Goal: Information Seeking & Learning: Understand process/instructions

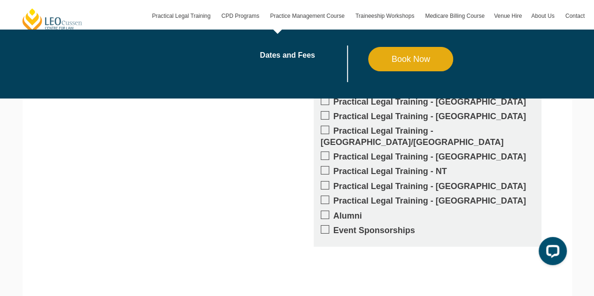
scroll to position [1409, 0]
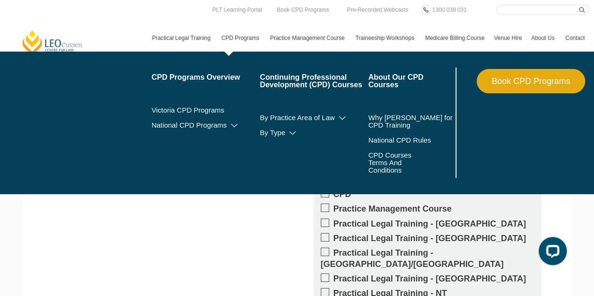
click at [237, 40] on link "CPD Programs" at bounding box center [241, 37] width 49 height 27
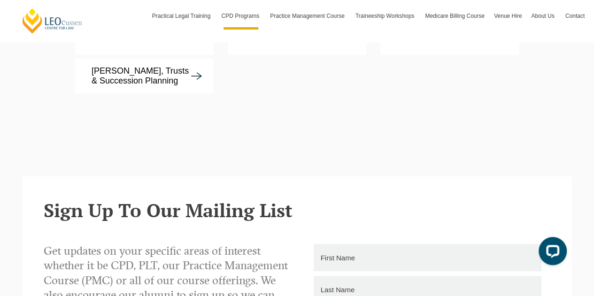
scroll to position [2302, 0]
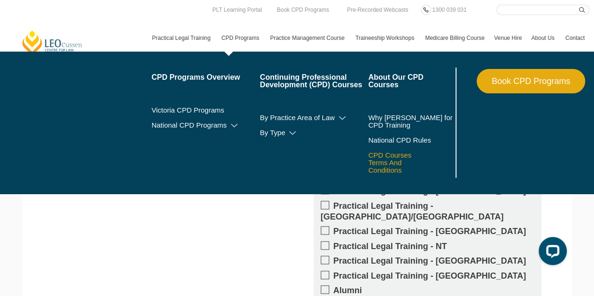
click at [394, 158] on link "CPD Courses Terms And Conditions" at bounding box center [399, 163] width 62 height 23
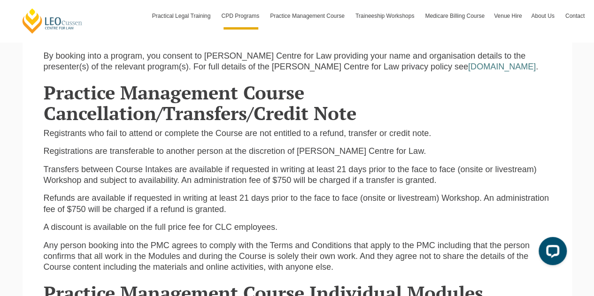
scroll to position [1221, 0]
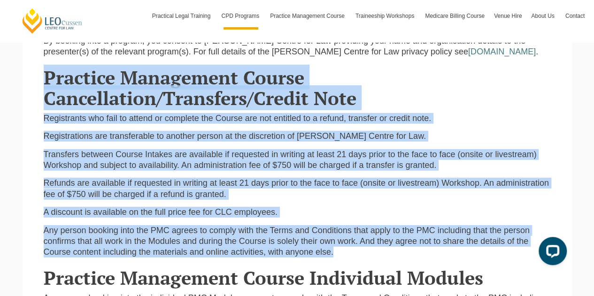
drag, startPoint x: 339, startPoint y: 246, endPoint x: 48, endPoint y: 75, distance: 337.7
copy div "Practice Management Course Cancellation/Transfers/Credit Note Registrants who f…"
